Goal: Navigation & Orientation: Find specific page/section

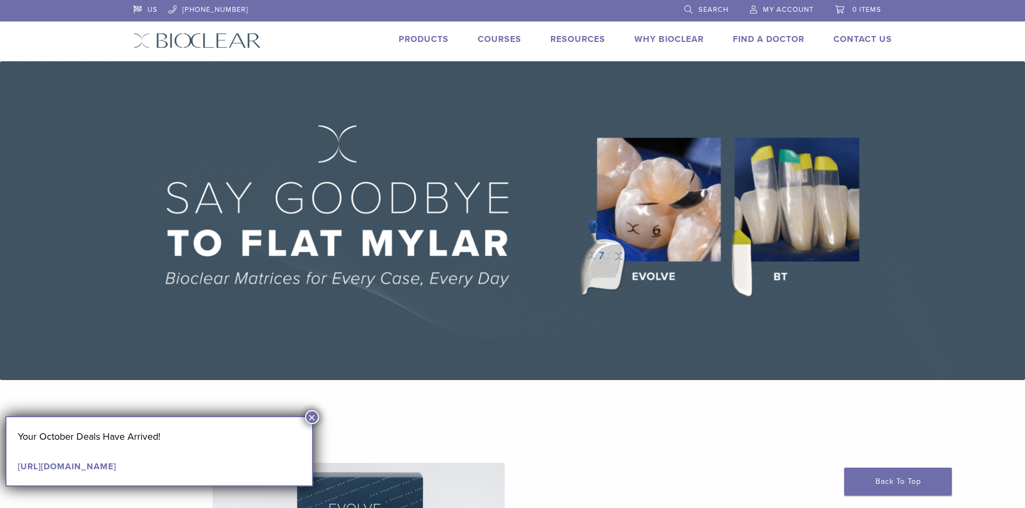
click at [416, 39] on link "Products" at bounding box center [424, 39] width 50 height 11
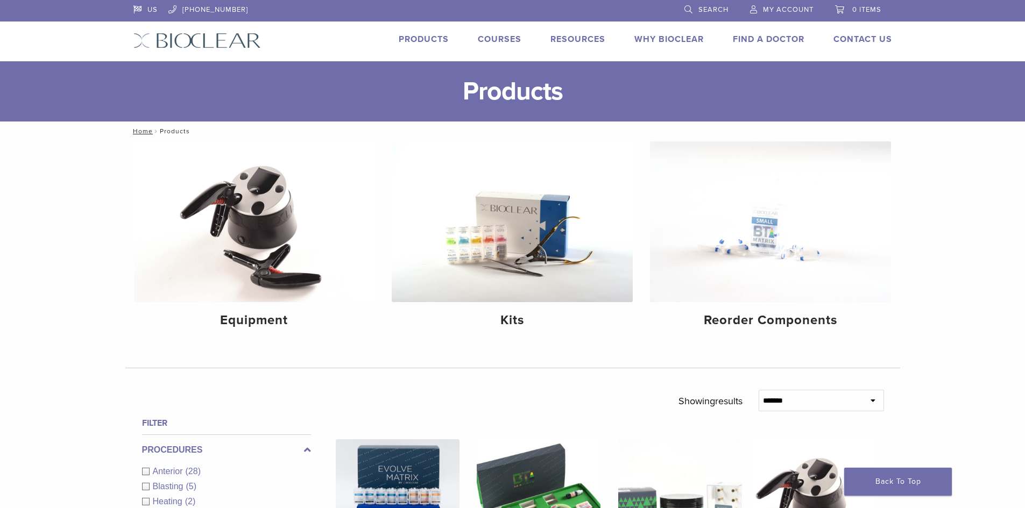
click at [648, 37] on link "Why Bioclear" at bounding box center [668, 39] width 69 height 11
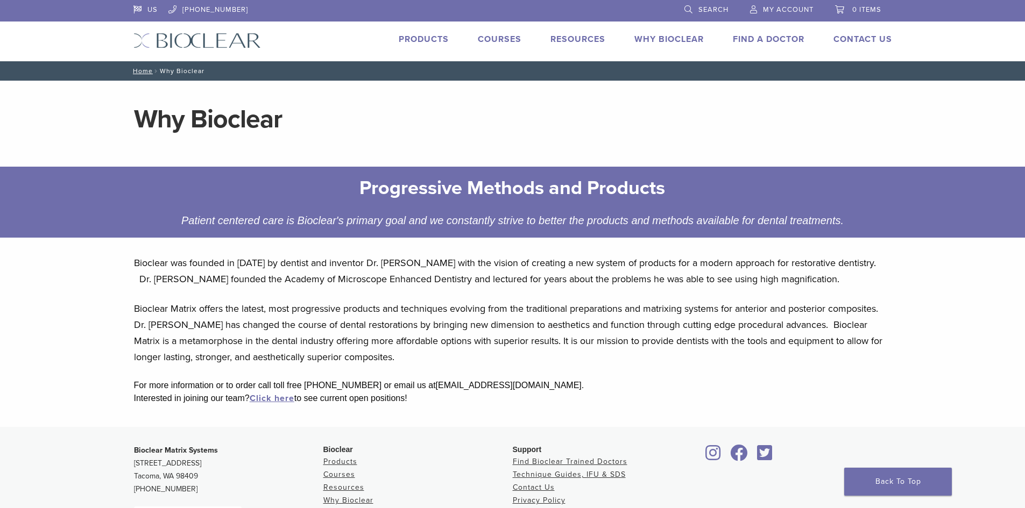
click at [760, 40] on link "Find A Doctor" at bounding box center [769, 39] width 72 height 11
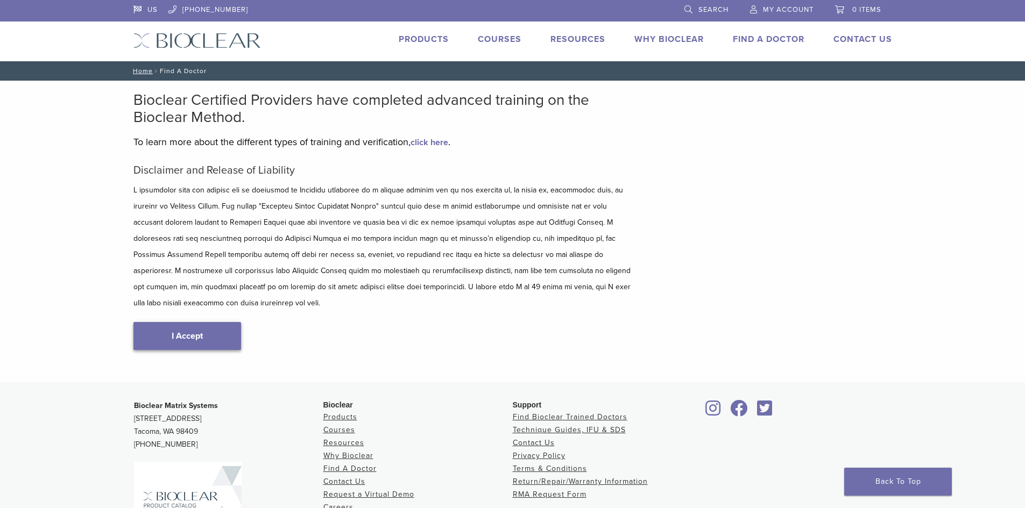
click at [211, 330] on link "I Accept" at bounding box center [187, 336] width 108 height 28
